Goal: Information Seeking & Learning: Learn about a topic

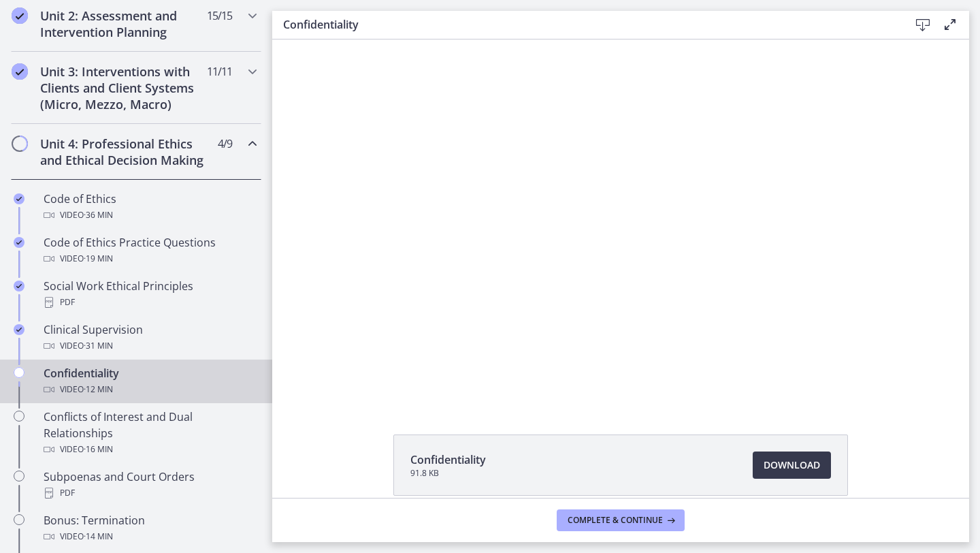
scroll to position [440, 0]
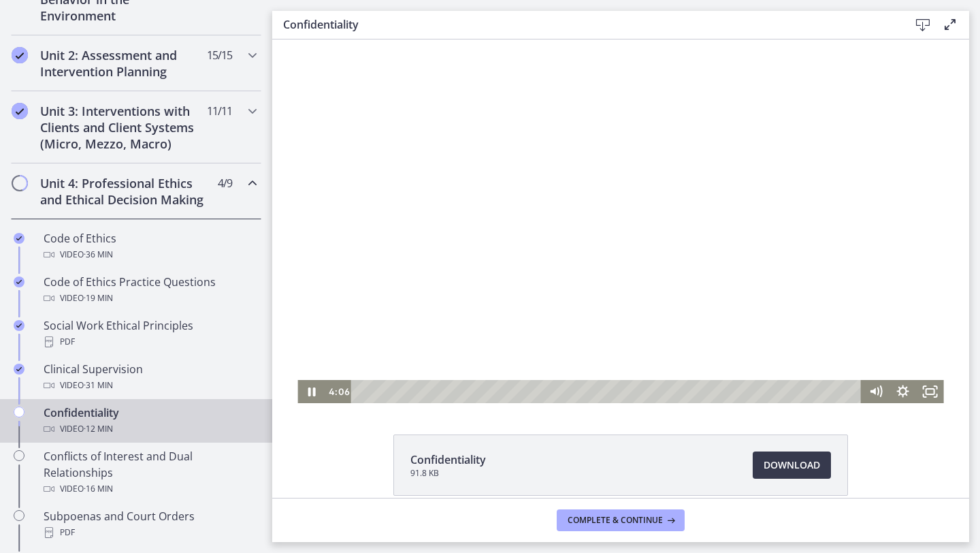
click at [461, 270] on div at bounding box center [620, 220] width 646 height 363
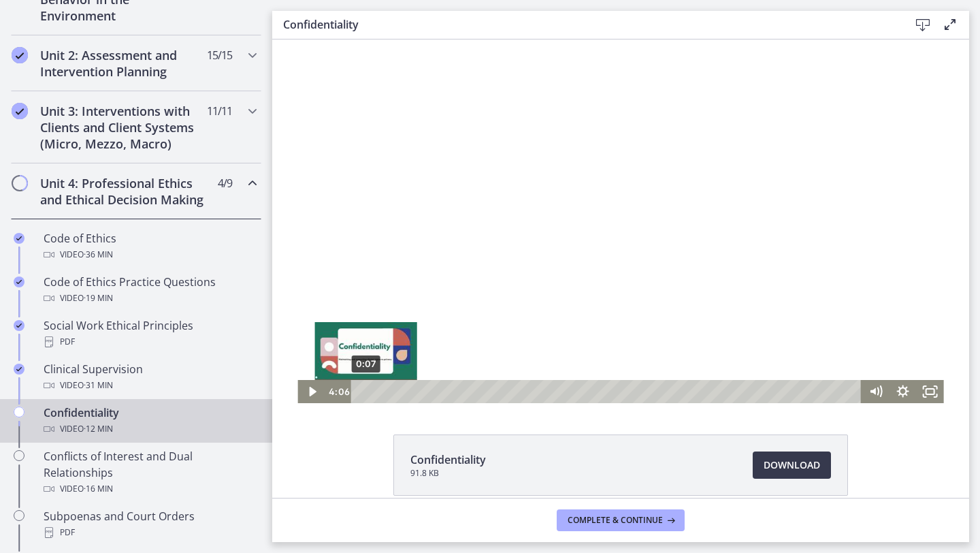
click at [366, 392] on div "0:07" at bounding box center [608, 391] width 494 height 23
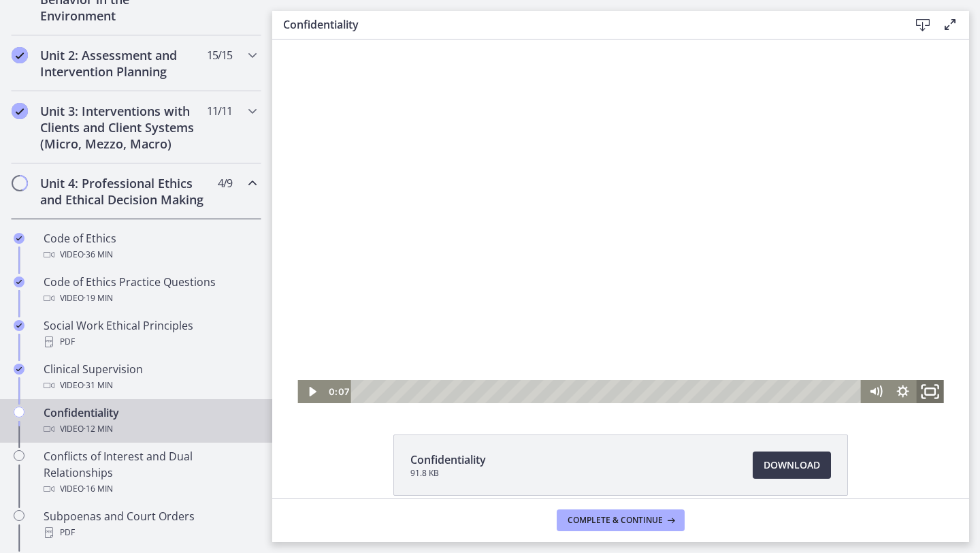
click at [934, 389] on rect "Fullscreen" at bounding box center [930, 391] width 10 height 7
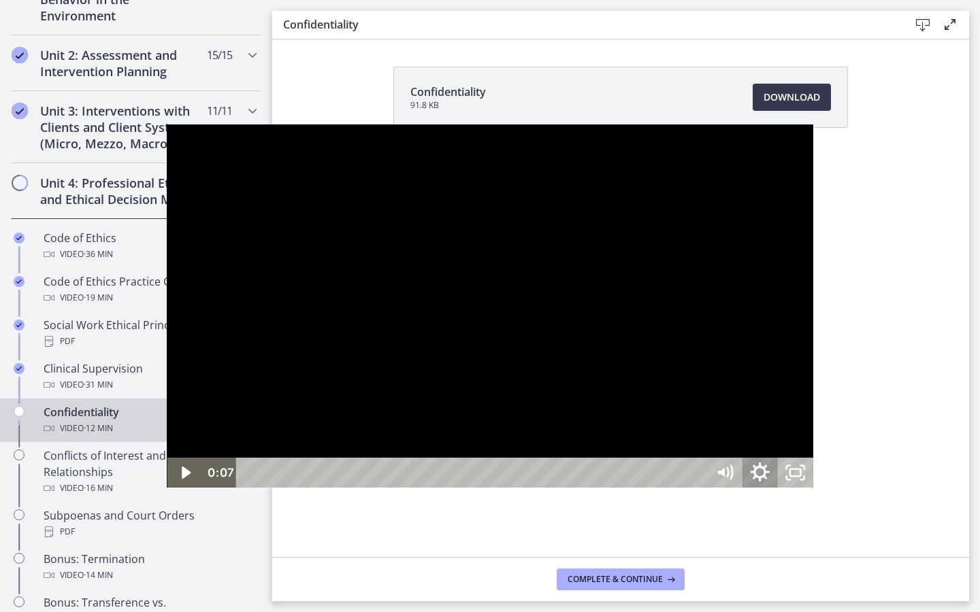
click at [781, 491] on icon "Show settings menu" at bounding box center [759, 473] width 42 height 36
click at [813, 488] on icon "Unfullscreen" at bounding box center [795, 473] width 35 height 30
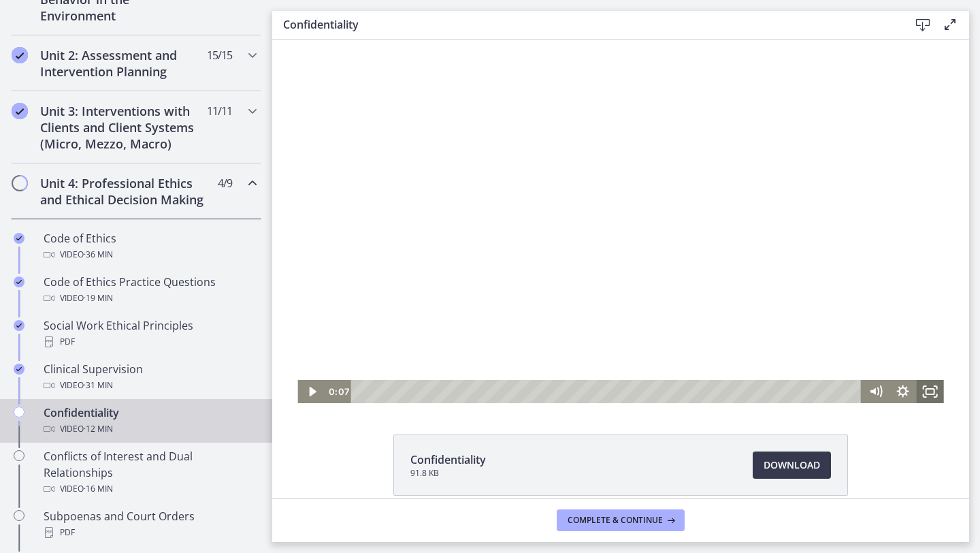
click at [930, 392] on icon "Fullscreen" at bounding box center [930, 391] width 27 height 23
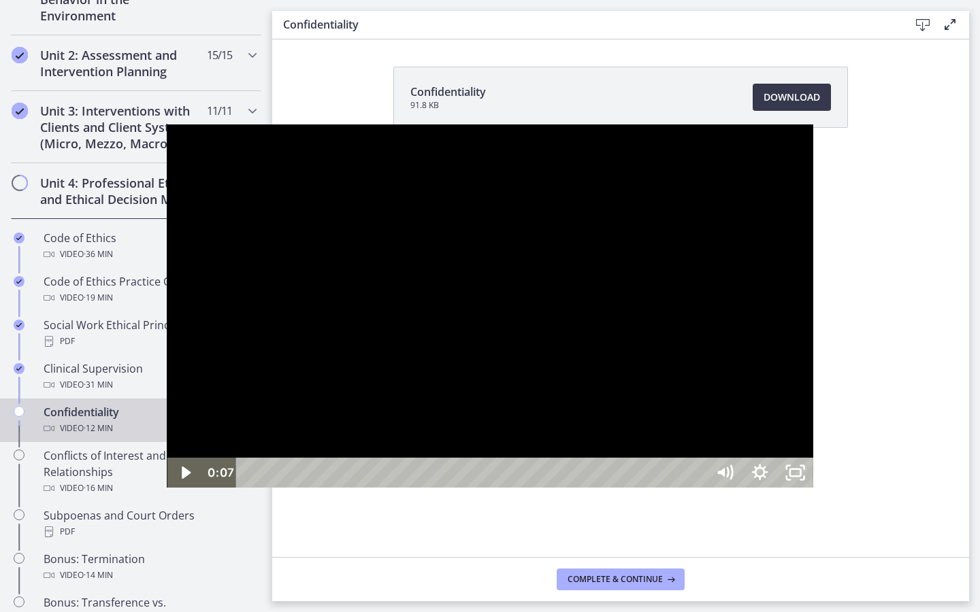
click at [687, 488] on div at bounding box center [490, 306] width 646 height 363
click at [698, 488] on div "9:31" at bounding box center [473, 473] width 449 height 30
click at [660, 438] on div at bounding box center [490, 306] width 646 height 363
click at [631, 464] on div at bounding box center [490, 306] width 646 height 363
click at [816, 491] on icon "Unfullscreen" at bounding box center [795, 473] width 42 height 36
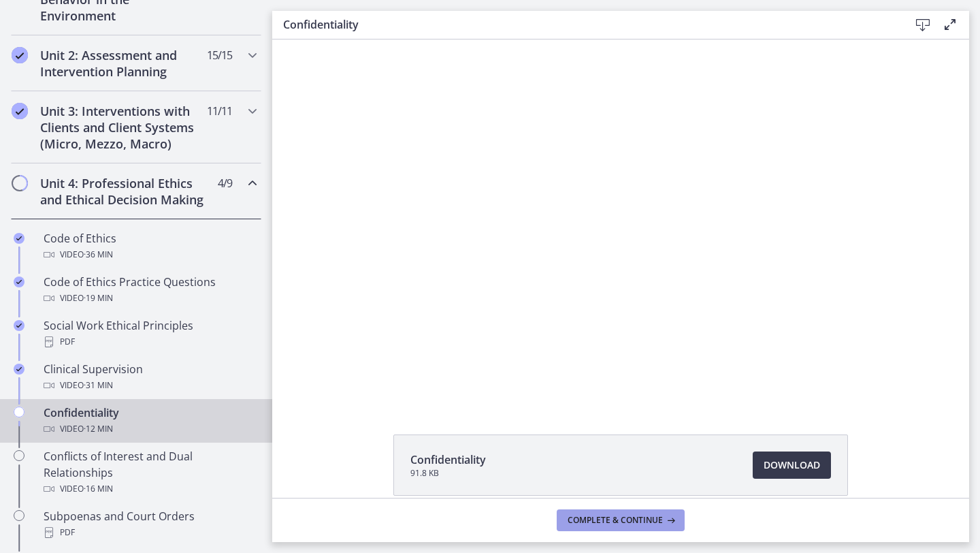
click at [659, 524] on span "Complete & continue" at bounding box center [615, 519] width 95 height 11
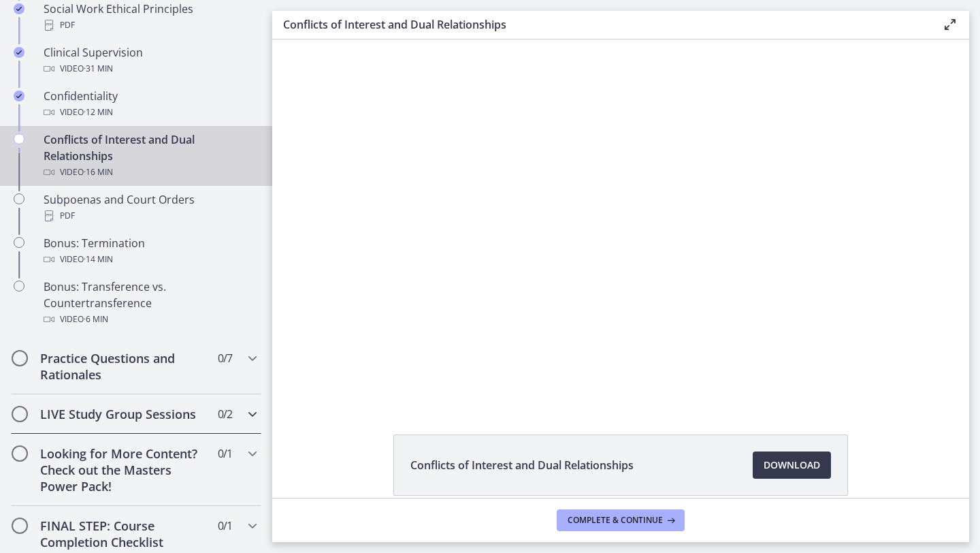
scroll to position [742, 0]
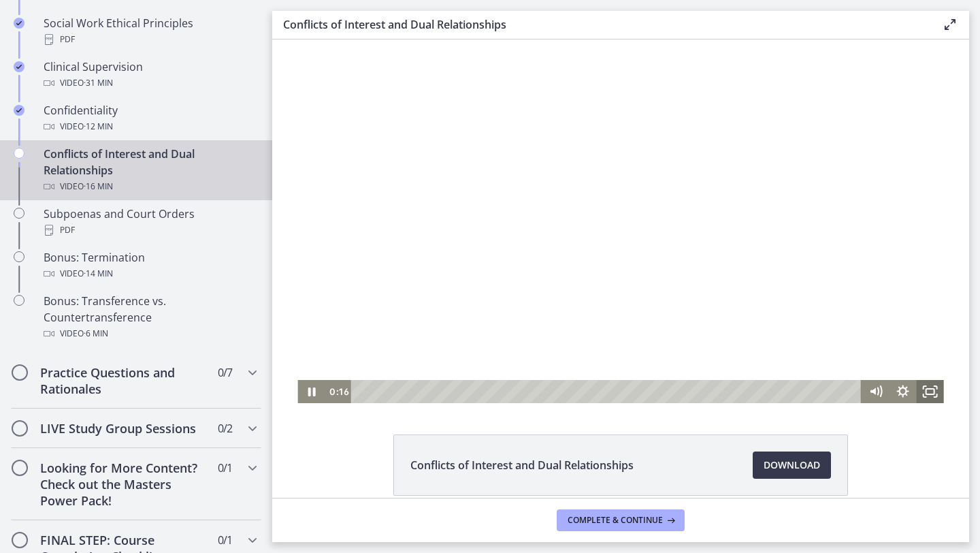
click at [934, 394] on rect "Fullscreen" at bounding box center [930, 391] width 8 height 5
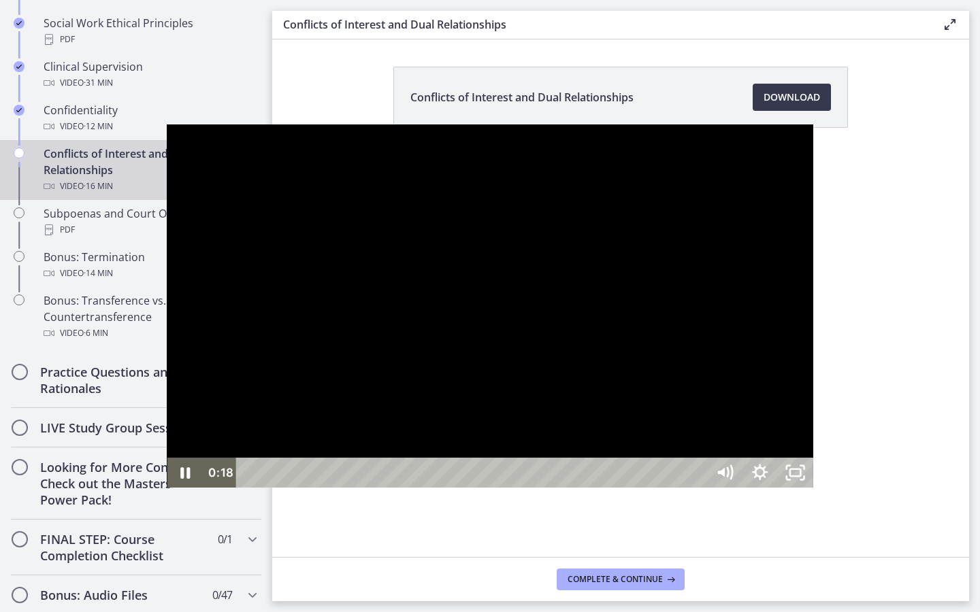
click at [813, 429] on div at bounding box center [490, 306] width 646 height 363
click at [813, 488] on icon "Unfullscreen" at bounding box center [795, 473] width 35 height 30
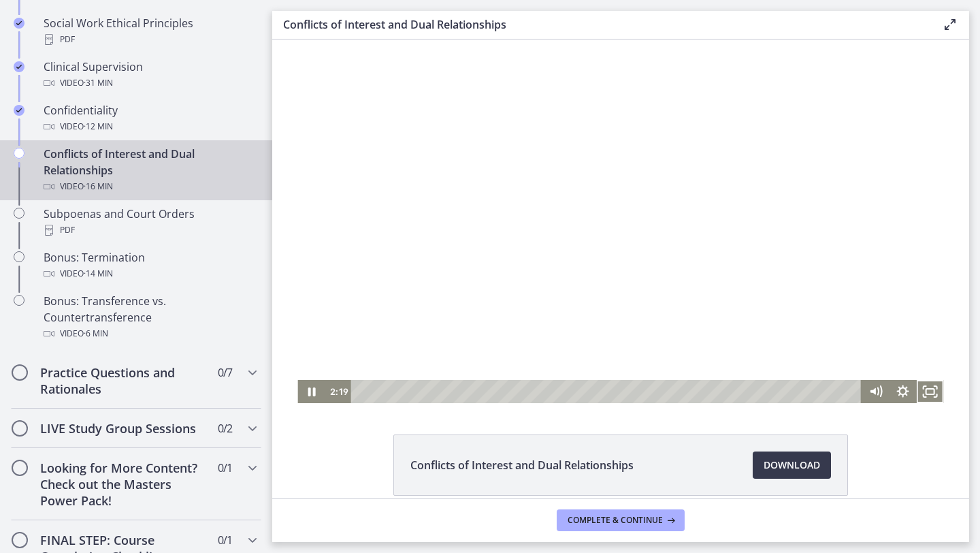
click at [917, 380] on button "Fullscreen" at bounding box center [930, 391] width 27 height 23
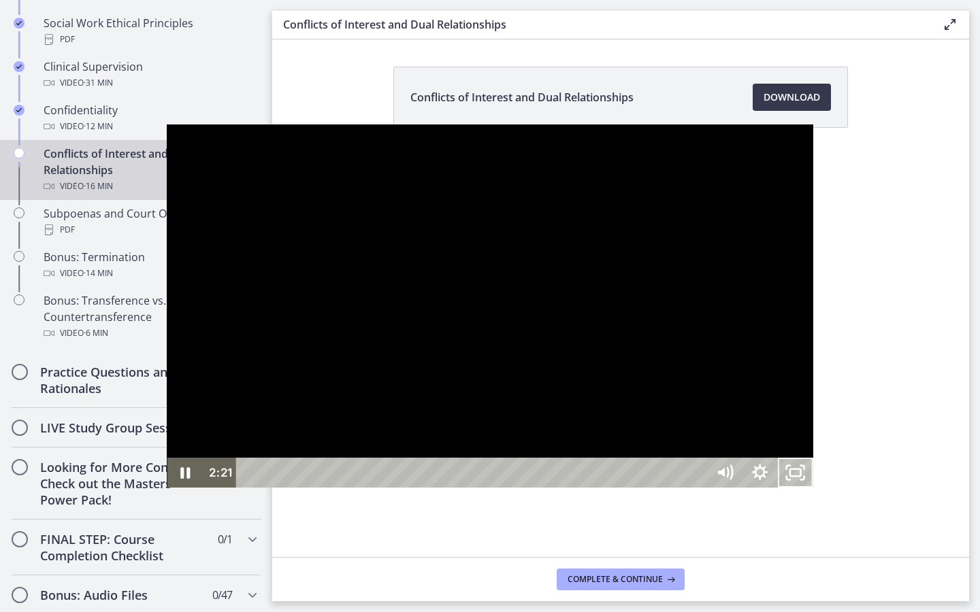
click at [813, 447] on div at bounding box center [490, 306] width 646 height 363
click at [764, 474] on div at bounding box center [490, 306] width 646 height 363
click at [676, 360] on div at bounding box center [490, 306] width 646 height 363
click at [615, 355] on div at bounding box center [490, 306] width 646 height 363
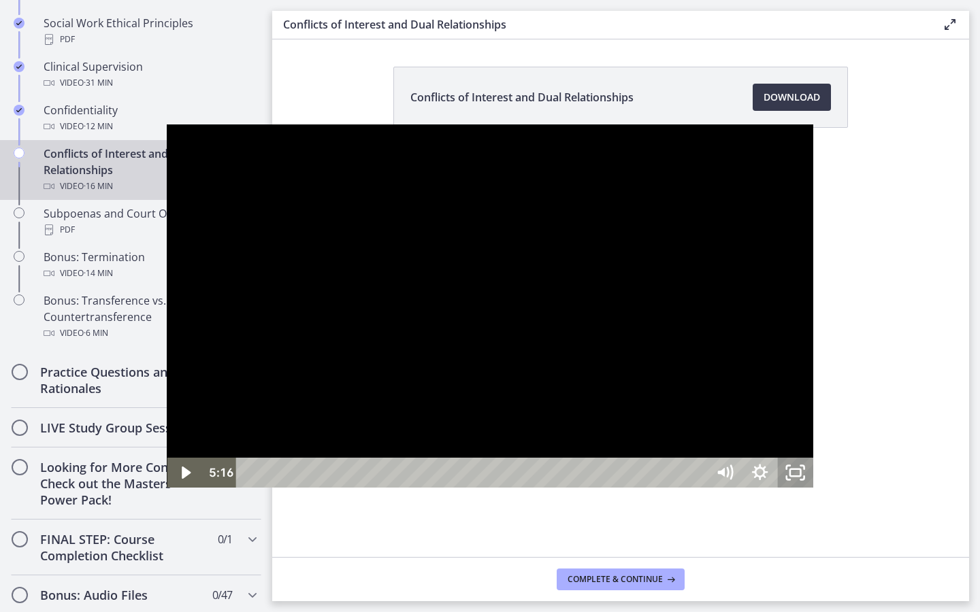
click at [801, 476] on rect "Unfullscreen" at bounding box center [795, 473] width 11 height 7
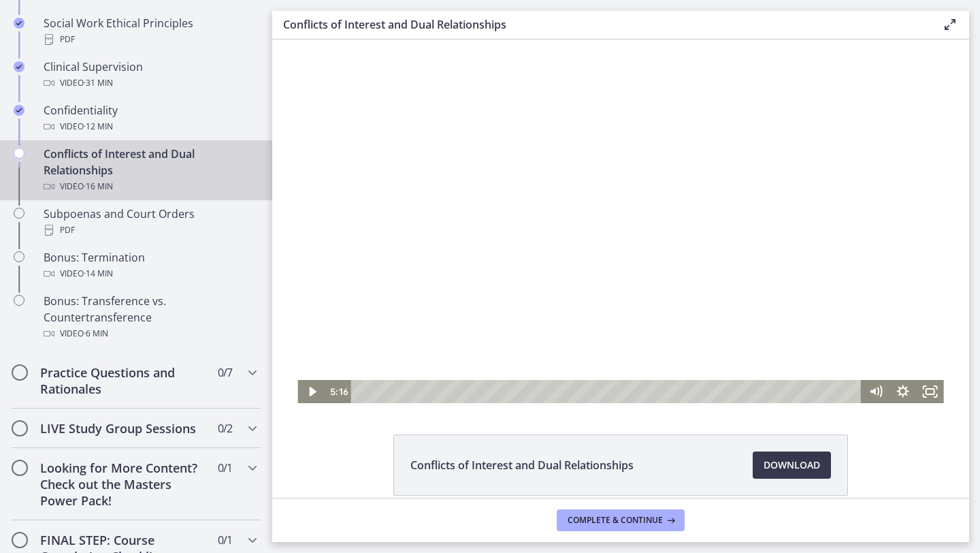
click at [401, 174] on div at bounding box center [620, 220] width 646 height 363
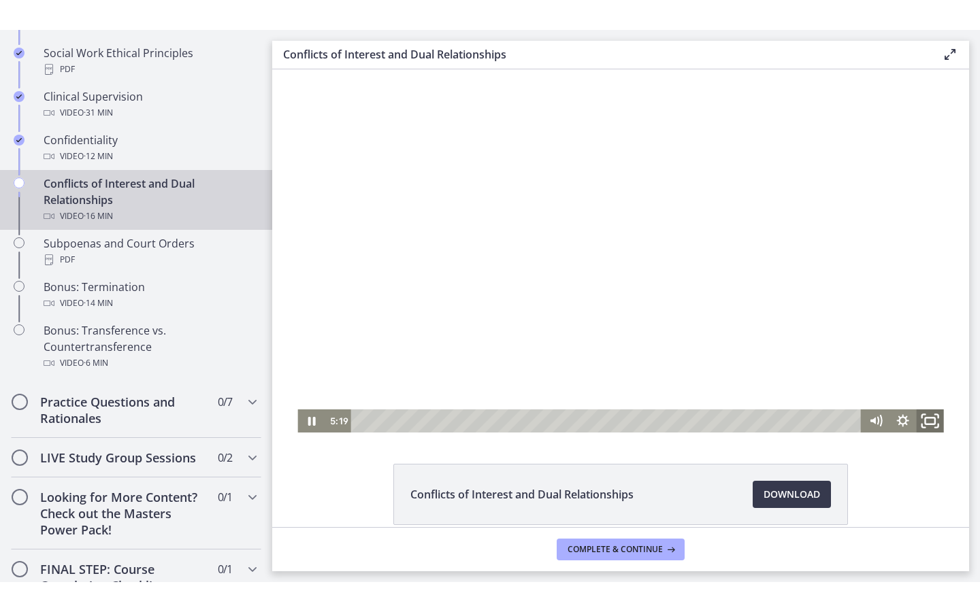
click at [929, 422] on icon "Fullscreen" at bounding box center [930, 422] width 33 height 28
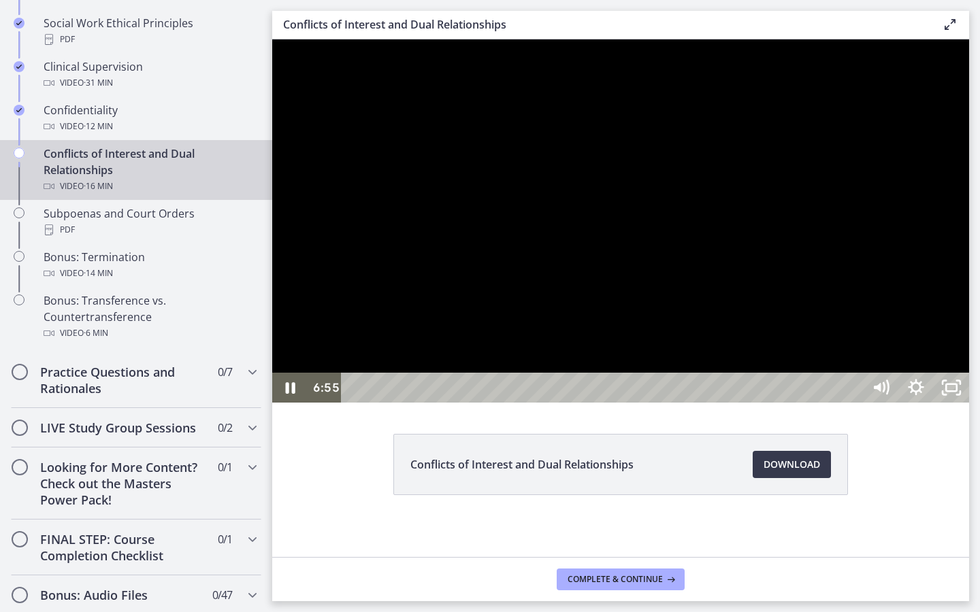
click at [969, 403] on div at bounding box center [620, 220] width 697 height 363
click at [969, 403] on icon "Unfullscreen" at bounding box center [951, 388] width 35 height 30
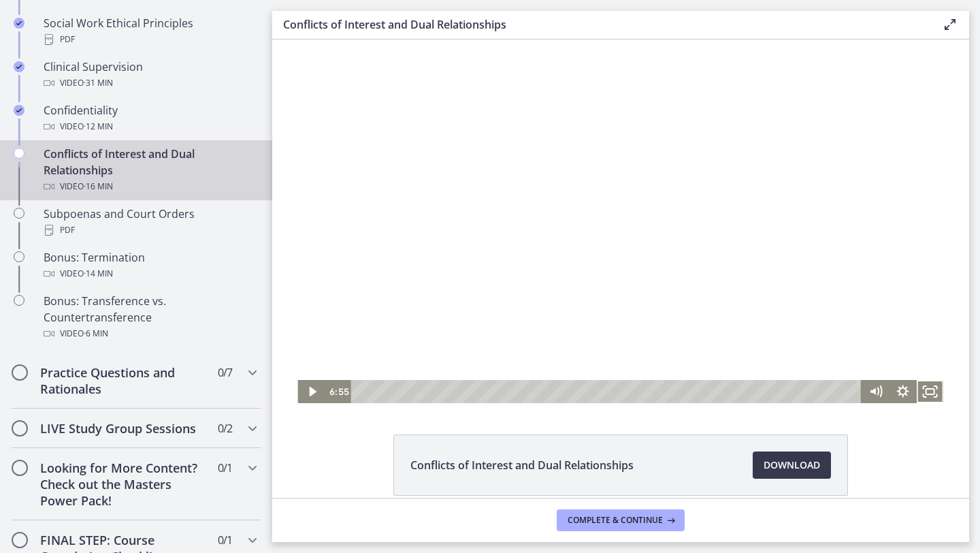
click at [423, 208] on div at bounding box center [620, 220] width 646 height 363
click at [929, 395] on icon "Fullscreen" at bounding box center [930, 391] width 27 height 23
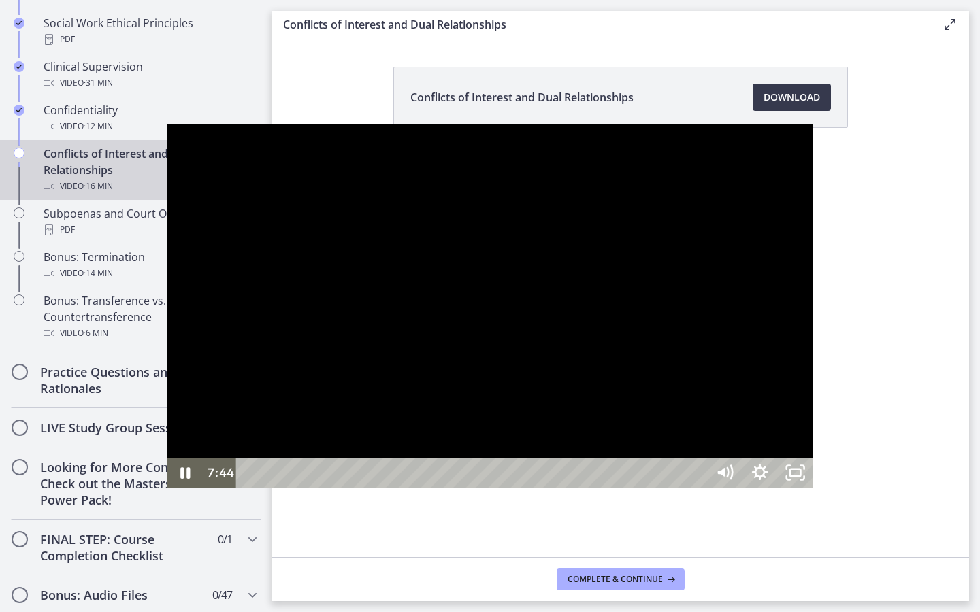
click at [813, 382] on div at bounding box center [490, 306] width 646 height 363
click at [799, 415] on div at bounding box center [490, 306] width 646 height 363
click at [703, 457] on div at bounding box center [490, 306] width 646 height 363
click at [813, 488] on icon "Unfullscreen" at bounding box center [795, 473] width 35 height 30
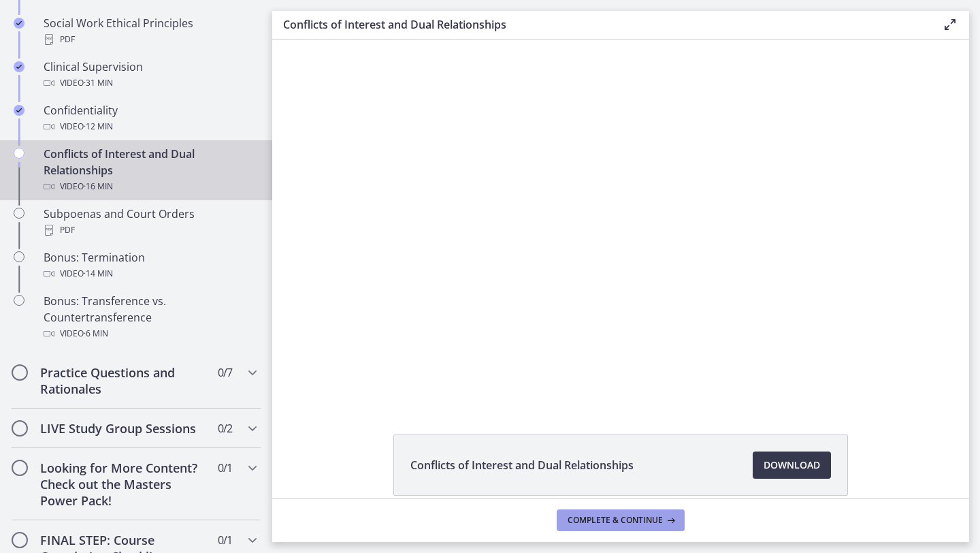
click at [632, 514] on span "Complete & continue" at bounding box center [615, 519] width 95 height 11
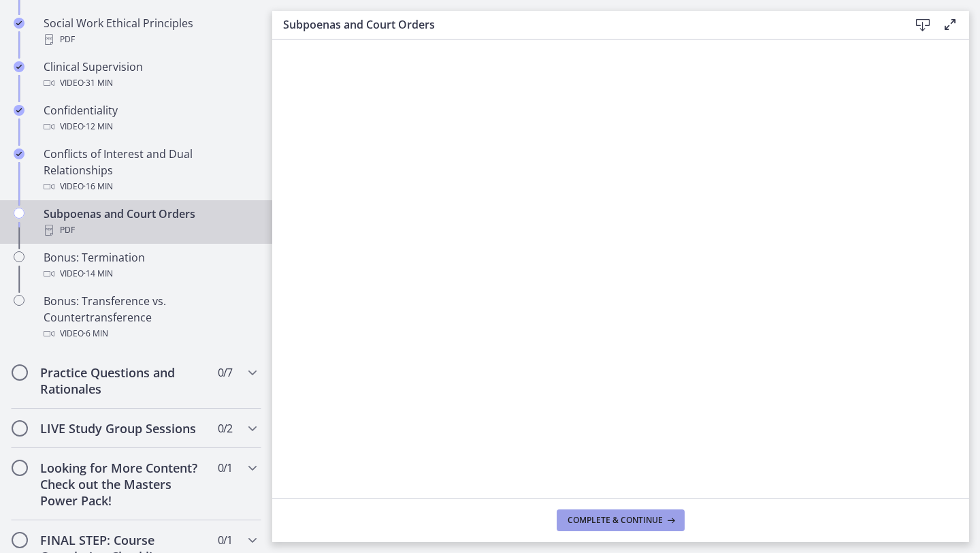
click at [610, 525] on span "Complete & continue" at bounding box center [615, 519] width 95 height 11
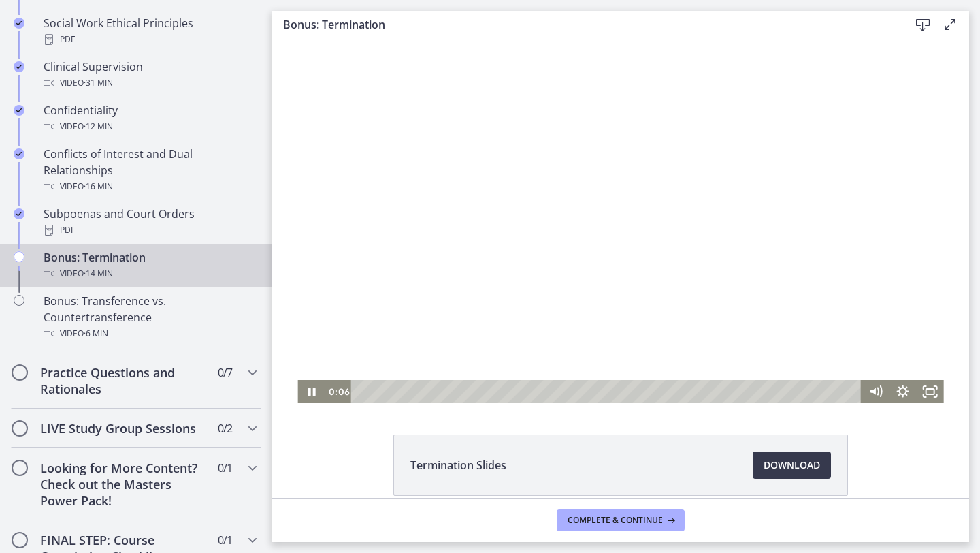
click at [767, 223] on div at bounding box center [620, 220] width 646 height 363
